Goal: Information Seeking & Learning: Check status

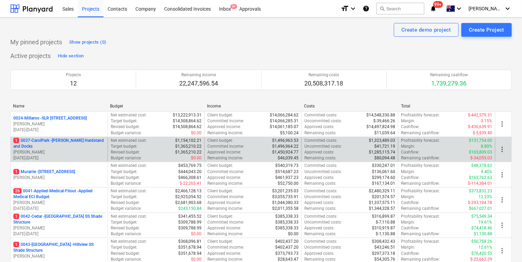
click at [57, 139] on p "1 0037-CarolPark - [PERSON_NAME] Hardstand and Docks" at bounding box center [59, 144] width 92 height 12
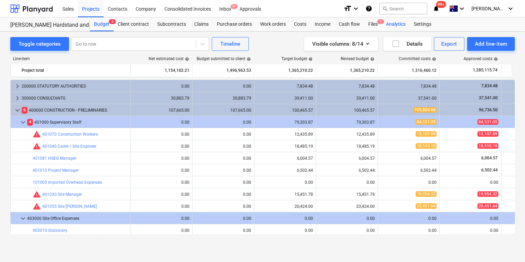
click at [397, 23] on div "Analytics" at bounding box center [396, 24] width 28 height 14
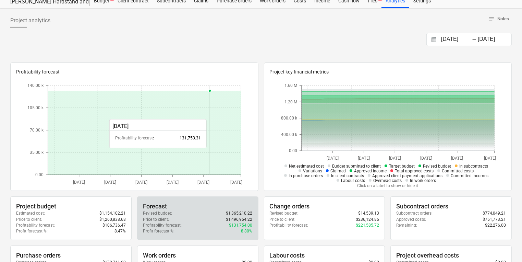
scroll to position [55, 0]
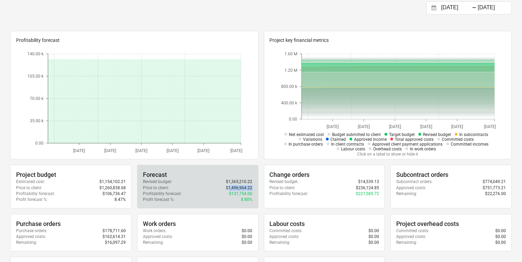
drag, startPoint x: 229, startPoint y: 185, endPoint x: 252, endPoint y: 186, distance: 23.7
click at [252, 186] on p "$1,496,964.22" at bounding box center [239, 188] width 26 height 6
click at [252, 188] on div "Forecast Revised budget : $1,365,210.22 Price to client : $1,496,964.22 Profita…" at bounding box center [197, 187] width 121 height 44
copy p "$1,496,964.22"
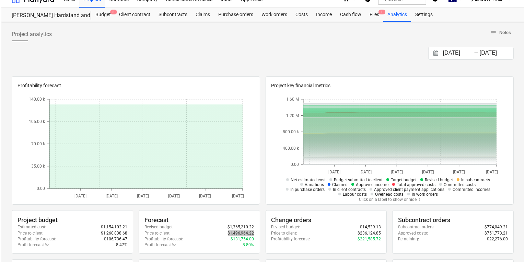
scroll to position [0, 0]
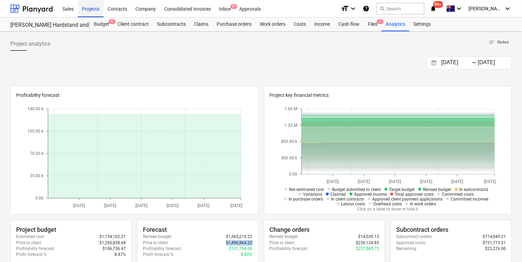
click at [91, 8] on div "Projects" at bounding box center [91, 8] width 26 height 17
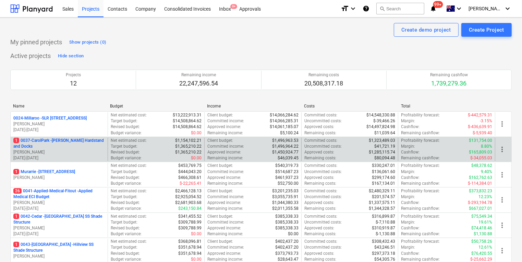
click at [85, 139] on p "1 0037-CarolPark - [PERSON_NAME] Hardstand and Docks" at bounding box center [59, 144] width 92 height 12
